Goal: Task Accomplishment & Management: Use online tool/utility

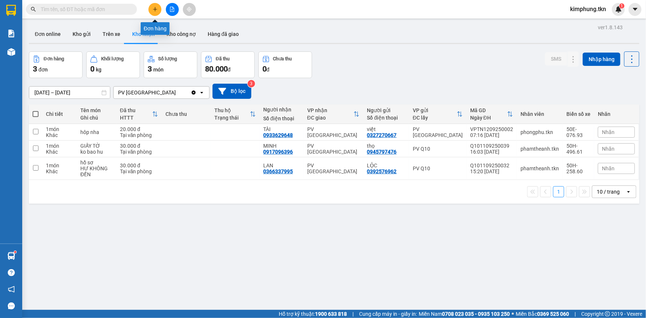
click at [158, 9] on button at bounding box center [155, 9] width 13 height 13
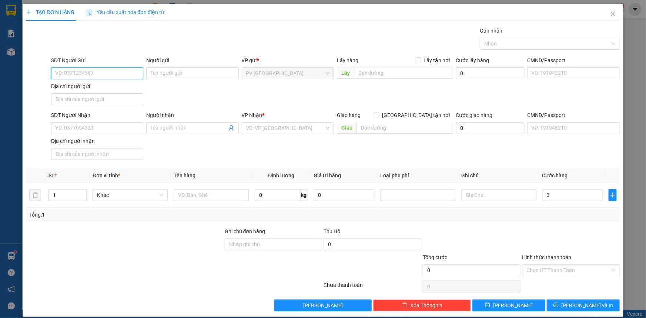
click at [115, 69] on input "SĐT Người Gửi" at bounding box center [97, 73] width 92 height 12
click at [74, 89] on div "0933629648 - TÀI" at bounding box center [96, 88] width 83 height 8
type input "0933629648"
type input "TÀI"
type input "0332270667"
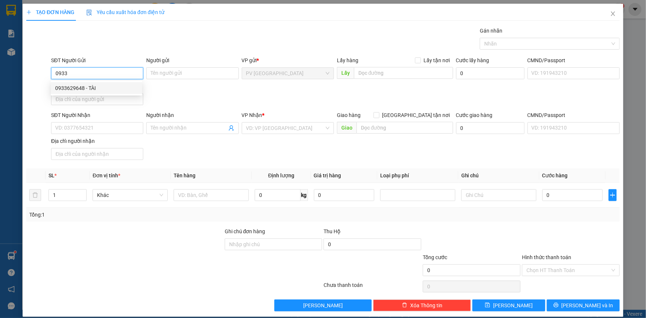
type input "việt"
type input "20.000"
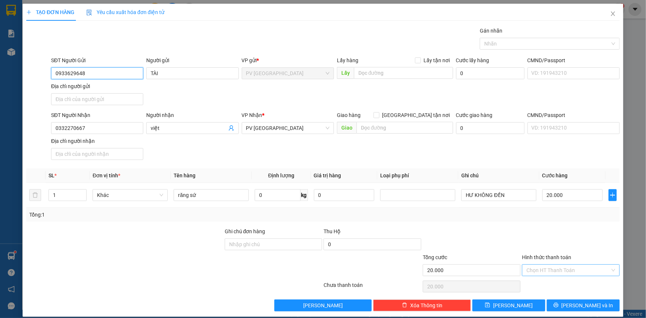
type input "0933629648"
click at [570, 268] on input "Hình thức thanh toán" at bounding box center [569, 270] width 84 height 11
click at [563, 283] on div "Tại văn phòng" at bounding box center [567, 284] width 88 height 8
type input "0"
click at [590, 304] on span "[PERSON_NAME] và In" at bounding box center [588, 306] width 52 height 8
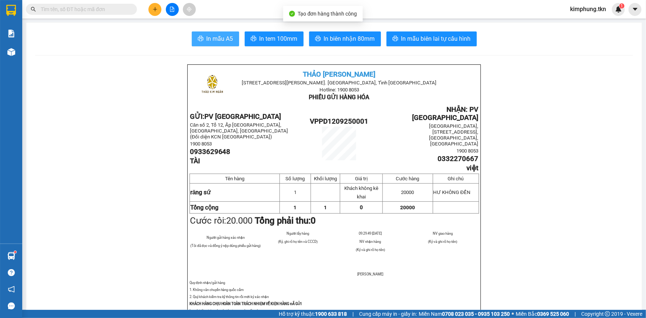
click at [219, 40] on span "In mẫu A5" at bounding box center [220, 38] width 27 height 9
click at [226, 36] on span "In mẫu A5" at bounding box center [220, 38] width 27 height 9
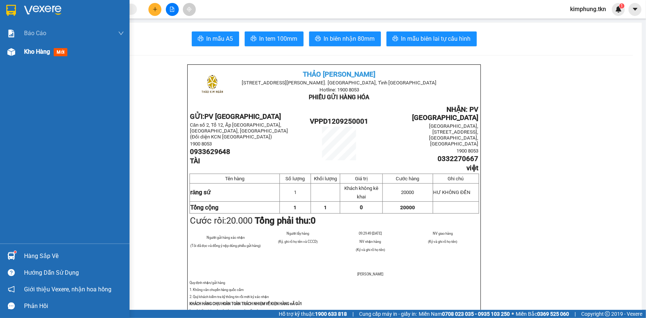
click at [26, 52] on span "Kho hàng" at bounding box center [37, 51] width 26 height 7
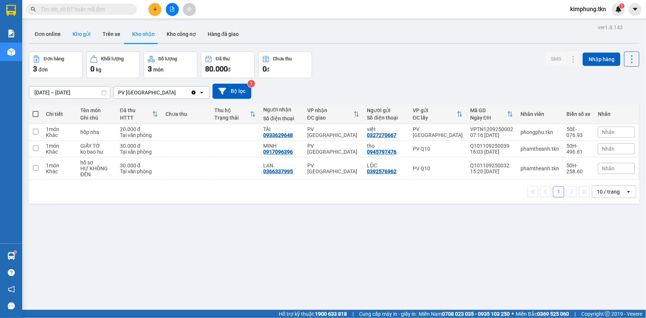
click at [90, 38] on button "Kho gửi" at bounding box center [82, 34] width 30 height 18
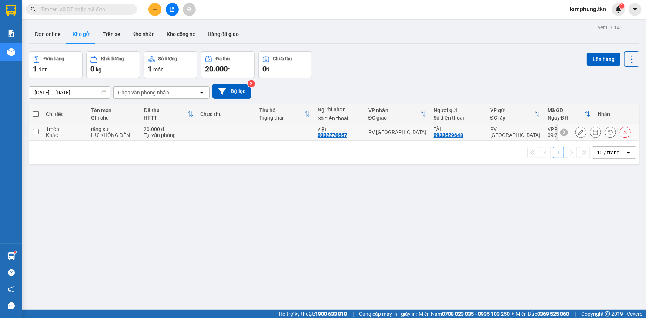
click at [35, 132] on input "checkbox" at bounding box center [36, 132] width 6 height 6
checkbox input "true"
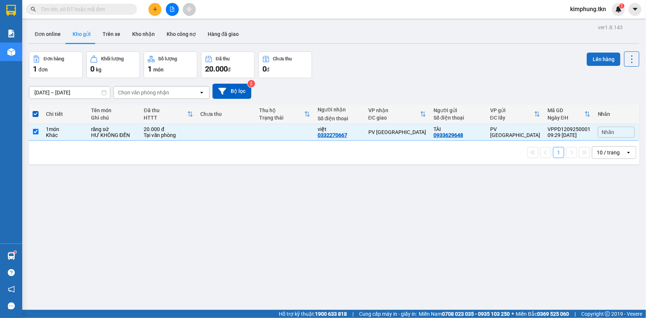
click at [600, 63] on button "Lên hàng" at bounding box center [604, 59] width 34 height 13
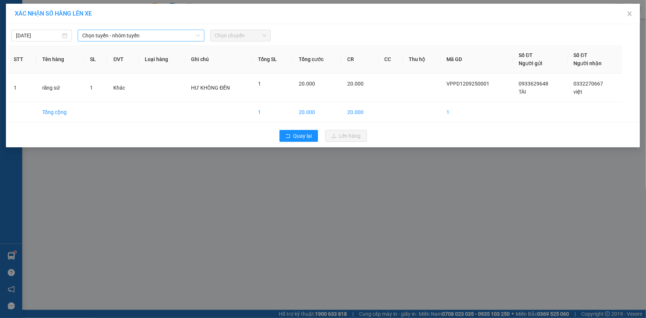
click at [150, 39] on span "Chọn tuyến - nhóm tuyến" at bounding box center [141, 35] width 118 height 11
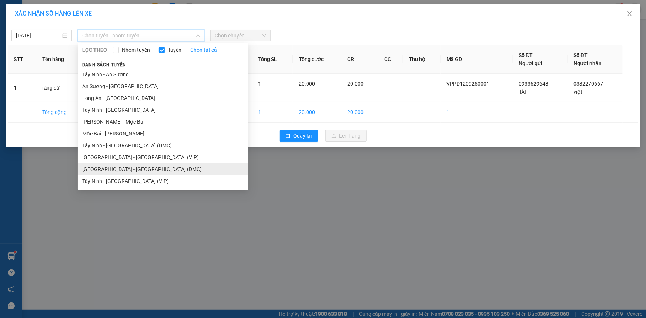
click at [133, 166] on li "[GEOGRAPHIC_DATA] - [GEOGRAPHIC_DATA] (DMC)" at bounding box center [163, 169] width 170 height 12
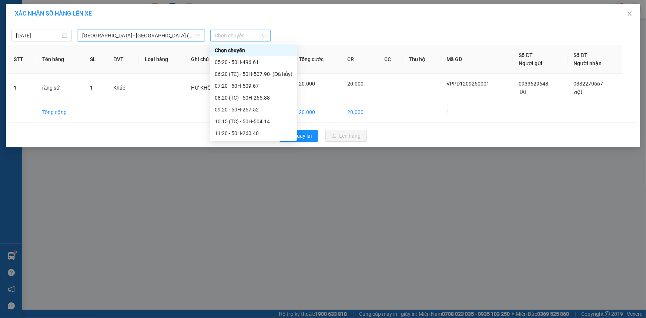
click at [241, 33] on span "Chọn chuyến" at bounding box center [240, 35] width 51 height 11
click at [252, 87] on div "07:20 - 50H-509.67" at bounding box center [254, 86] width 78 height 8
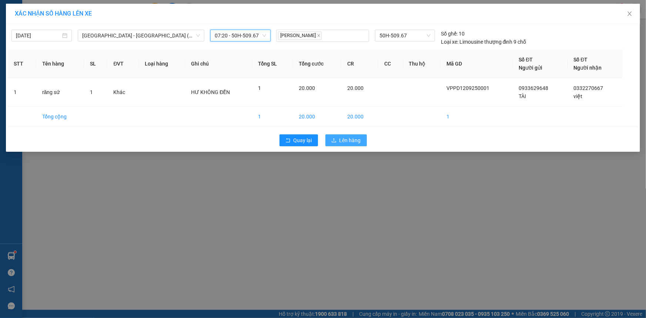
click at [343, 137] on span "Lên hàng" at bounding box center [350, 140] width 21 height 8
